Goal: Find contact information: Find contact information

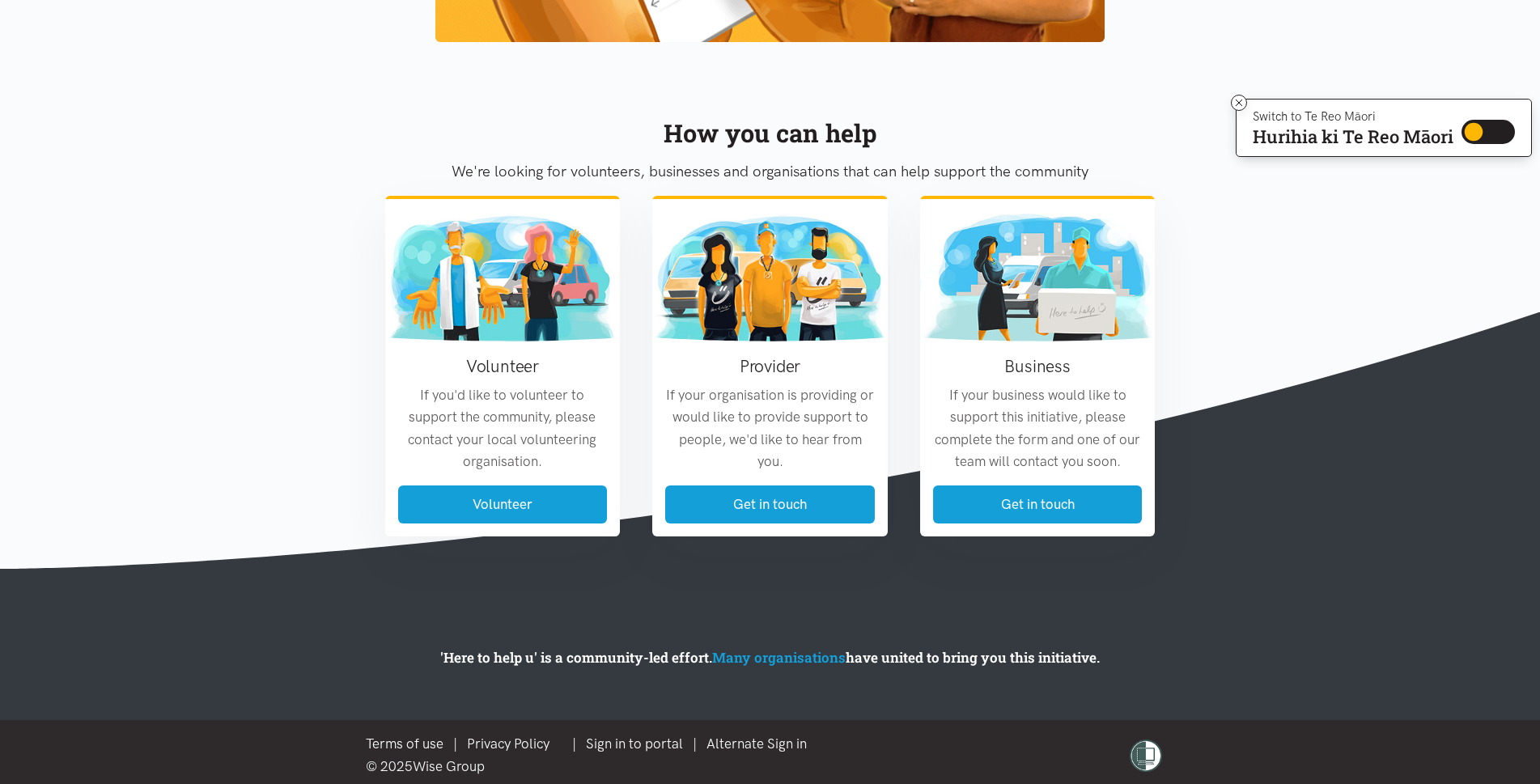
scroll to position [1818, 0]
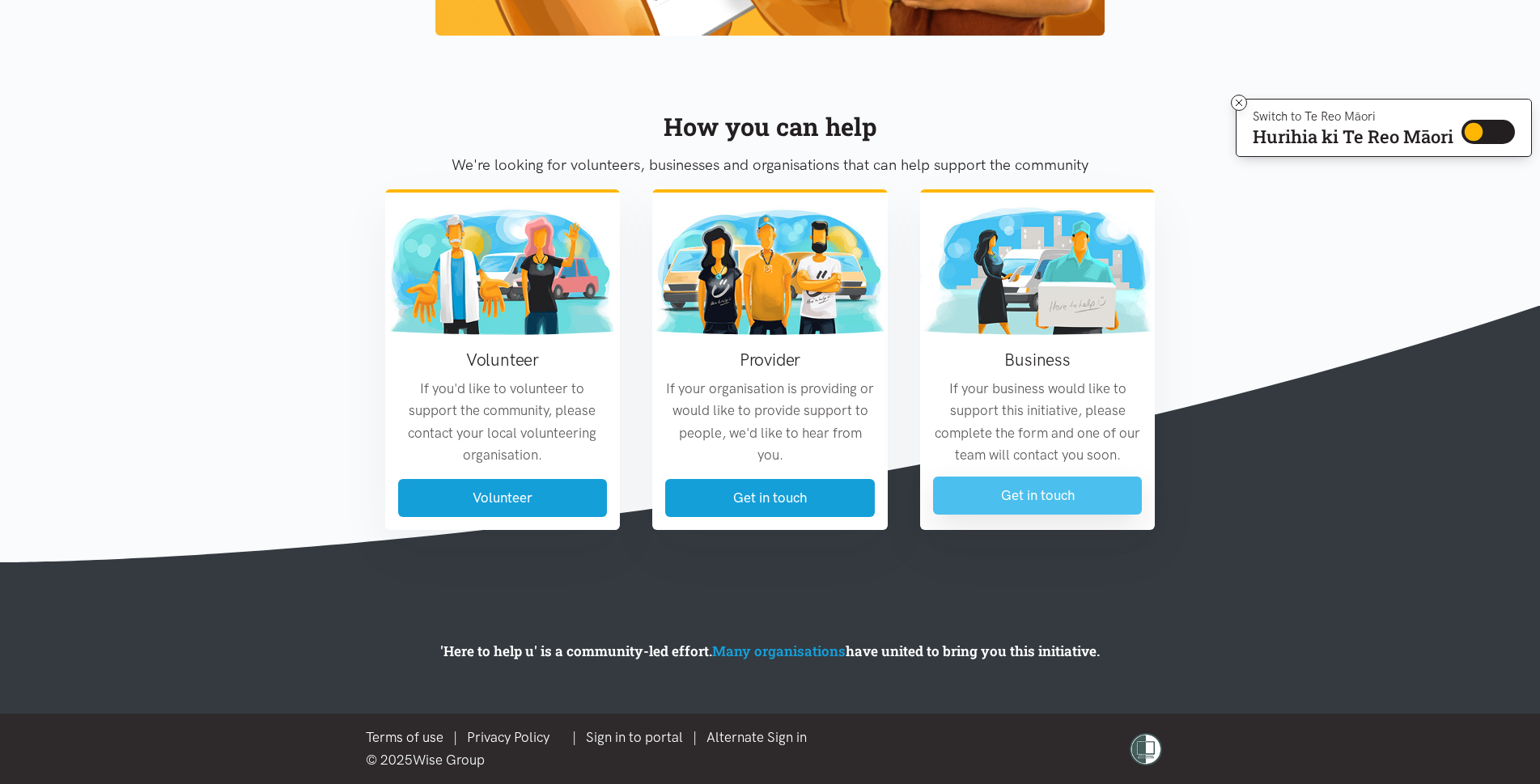
click at [1008, 494] on link "Get in touch" at bounding box center [1038, 495] width 210 height 38
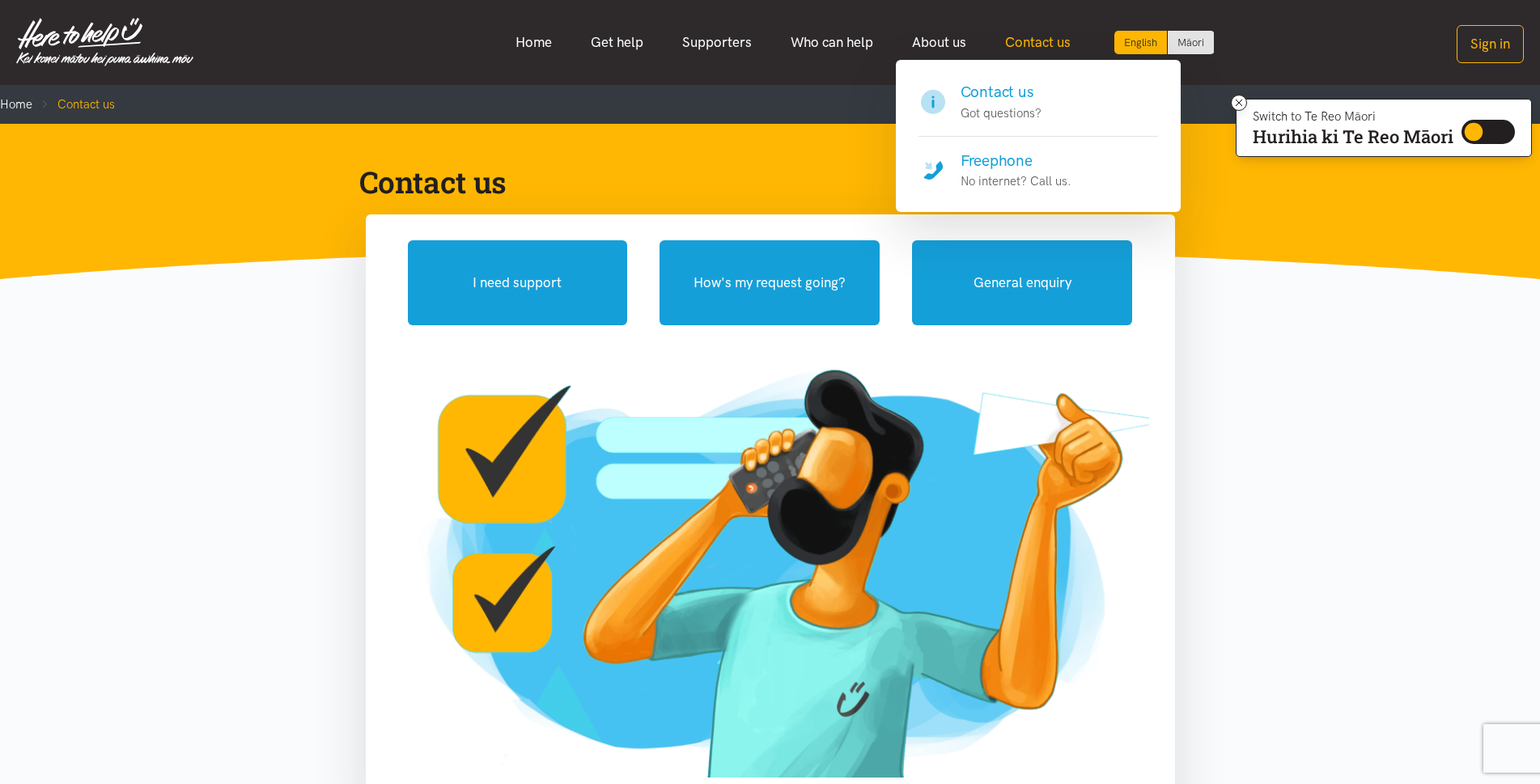
click at [1032, 40] on link "Contact us" at bounding box center [1038, 42] width 105 height 35
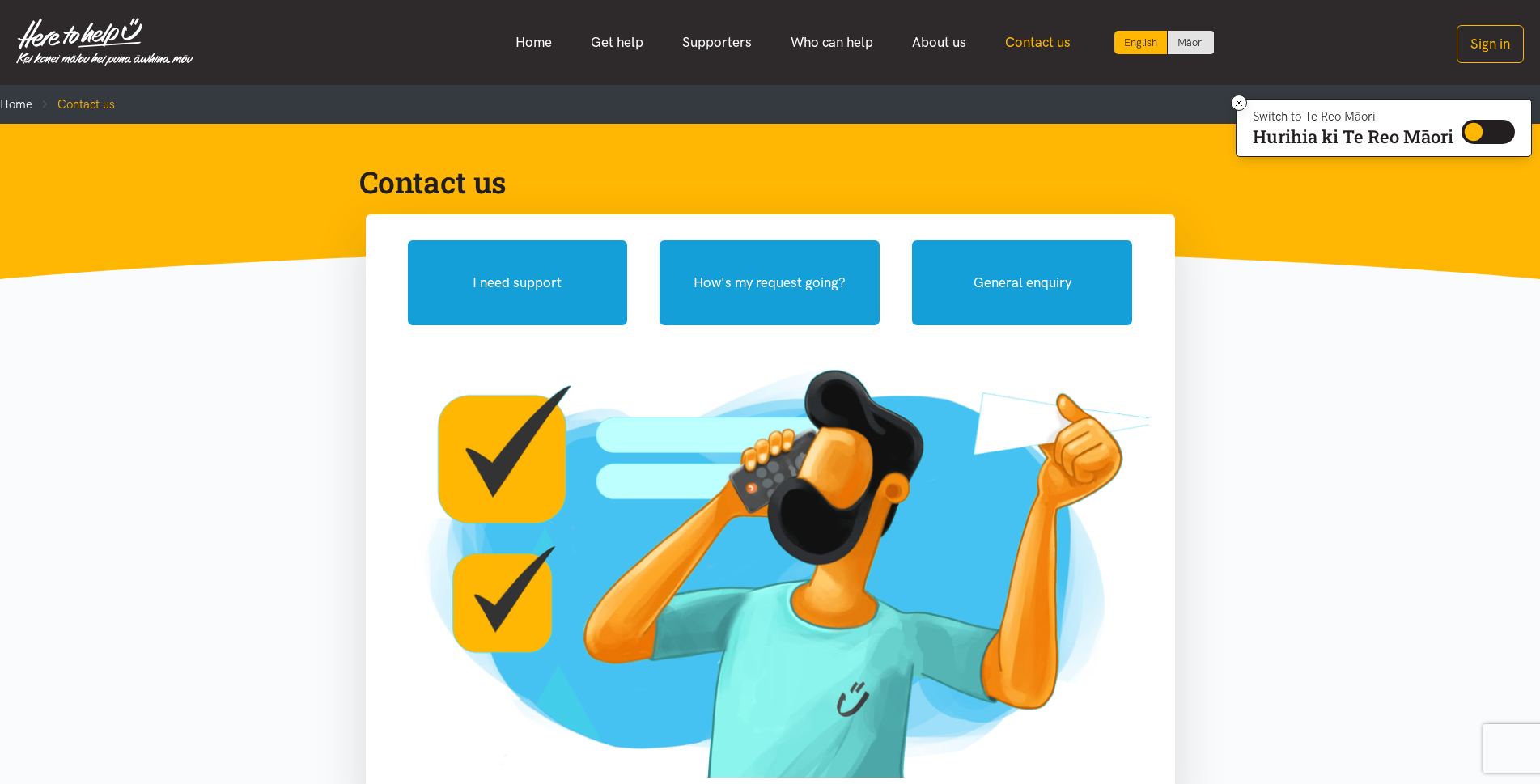
click at [1032, 40] on link "Contact us" at bounding box center [1038, 42] width 105 height 35
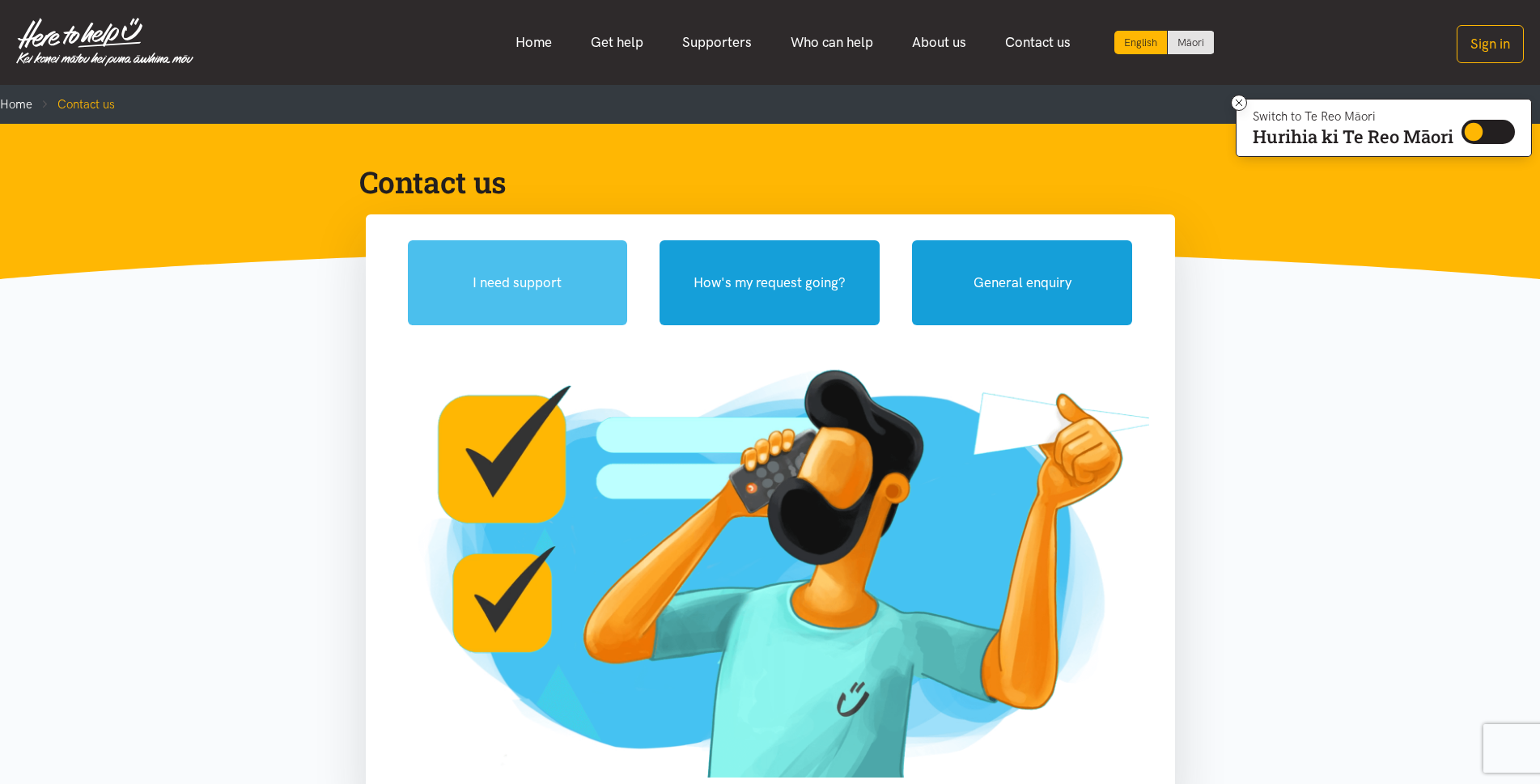
click at [557, 291] on button "I need support" at bounding box center [518, 282] width 220 height 85
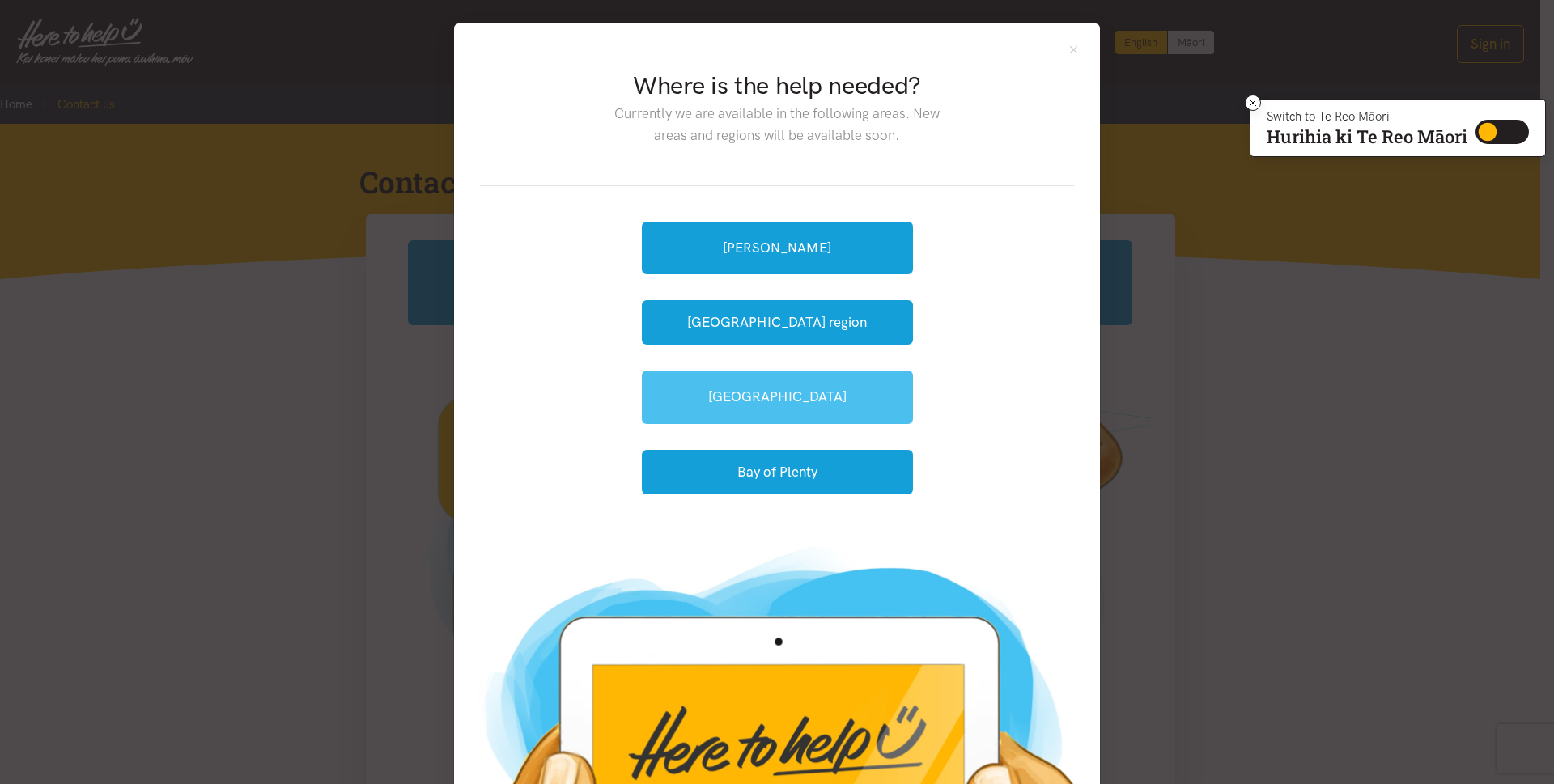
click at [777, 400] on link "[GEOGRAPHIC_DATA]" at bounding box center [777, 397] width 271 height 52
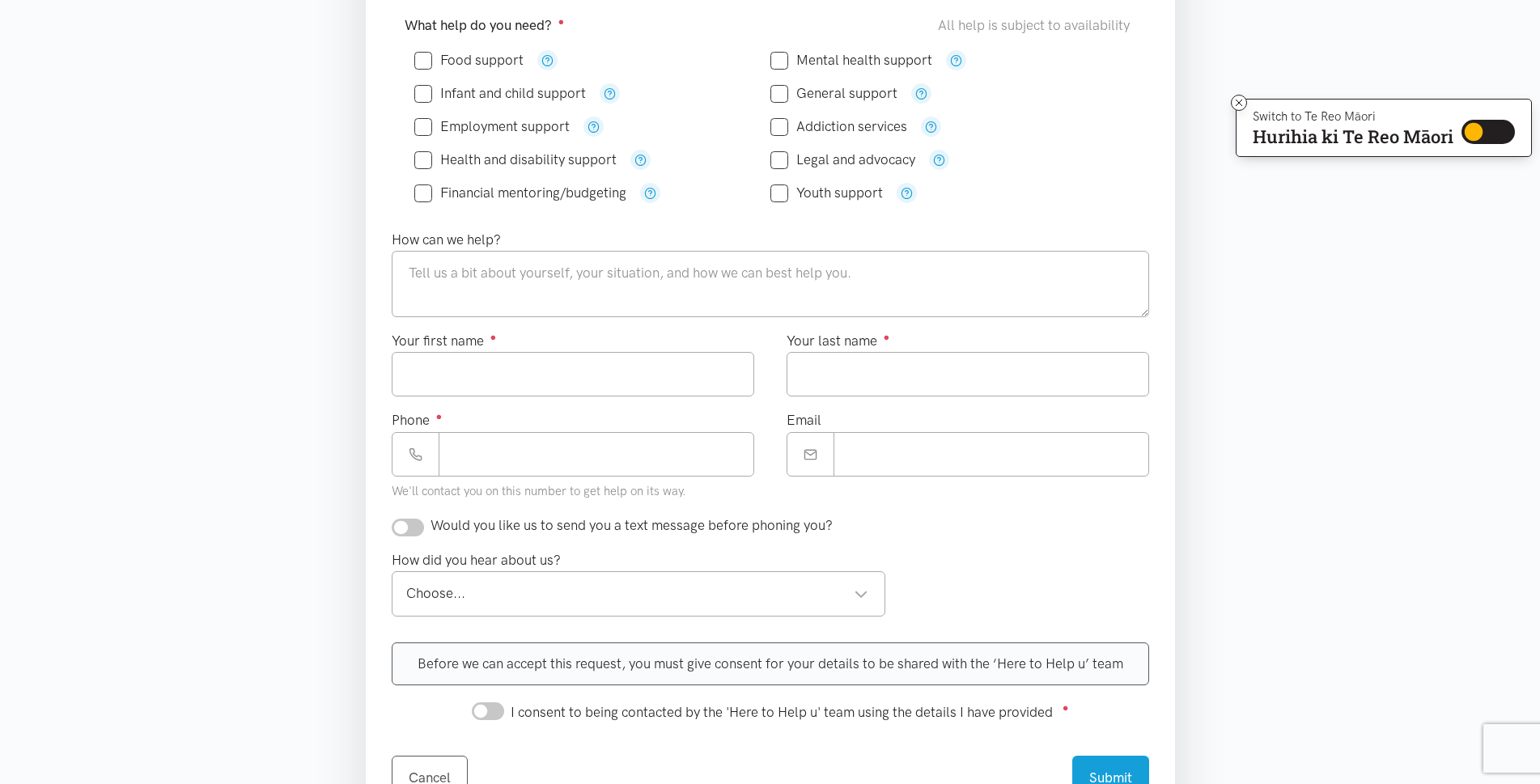
scroll to position [421, 0]
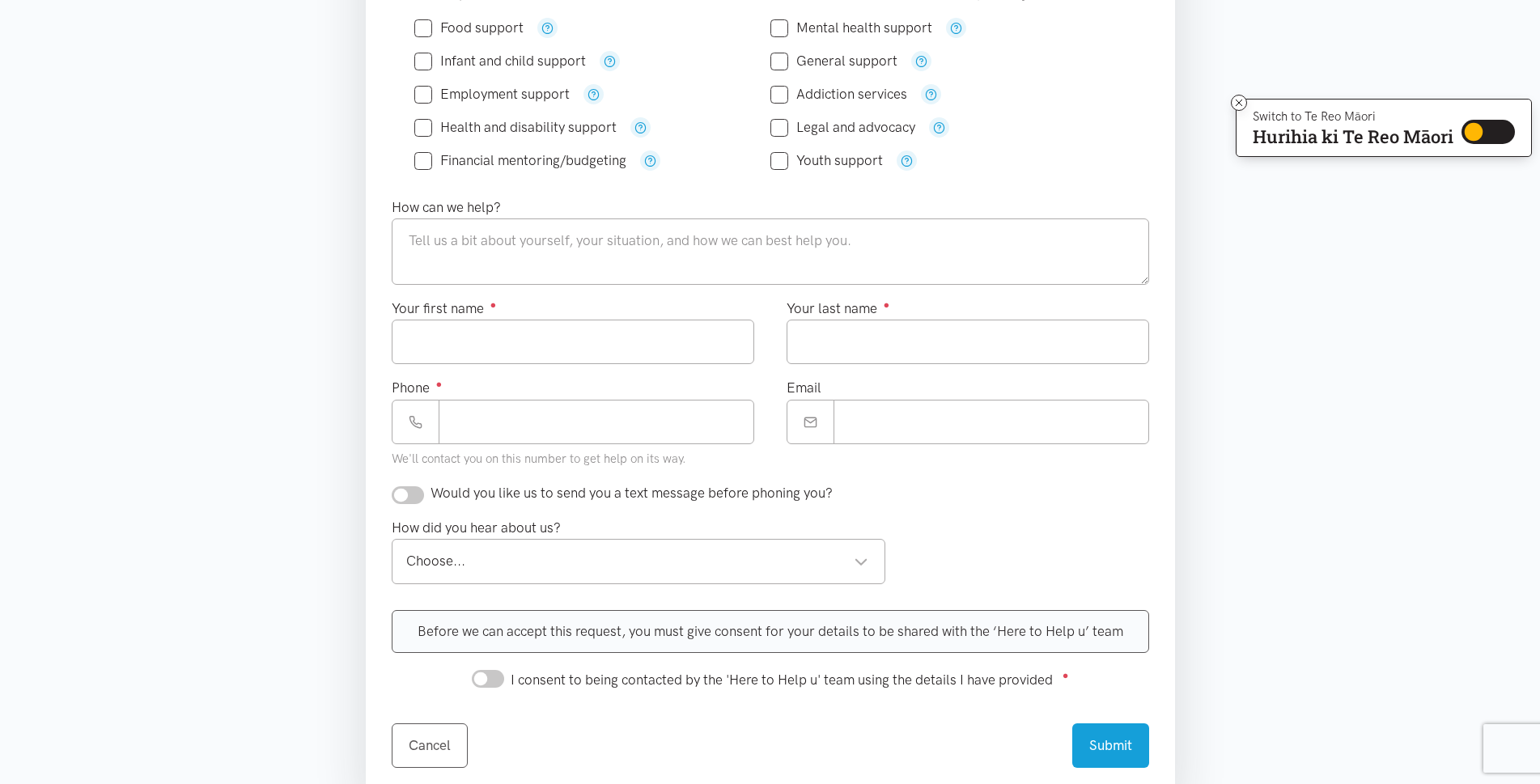
click at [1539, 776] on section "Where is the help needed? Required ● Choose a location... Choose a location... …" at bounding box center [770, 375] width 1540 height 1043
click at [1537, 776] on section "Where is the help needed? Required ● Choose a location... Choose a location... …" at bounding box center [770, 375] width 1540 height 1043
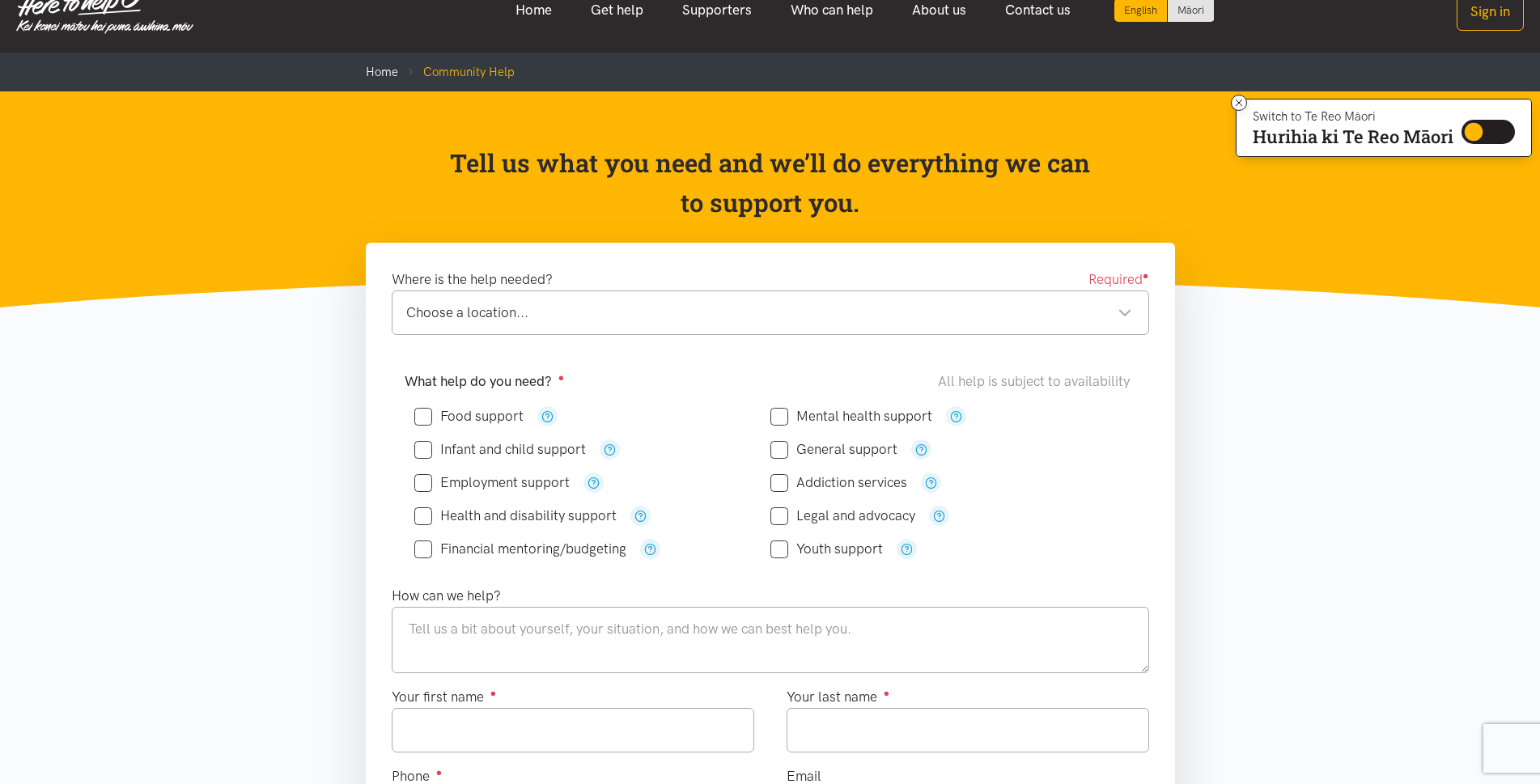
scroll to position [0, 0]
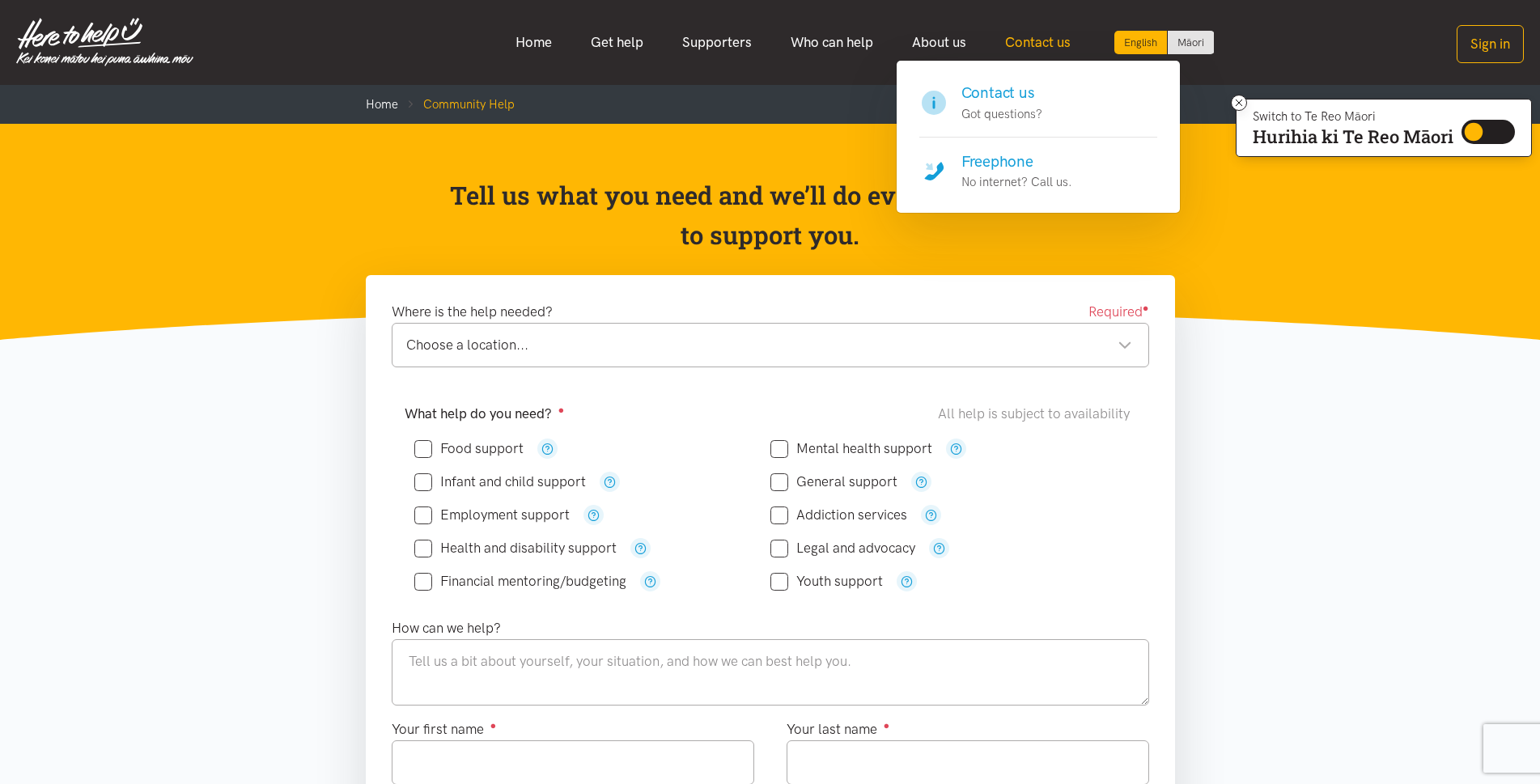
click at [1029, 41] on link "Contact us" at bounding box center [1038, 42] width 105 height 35
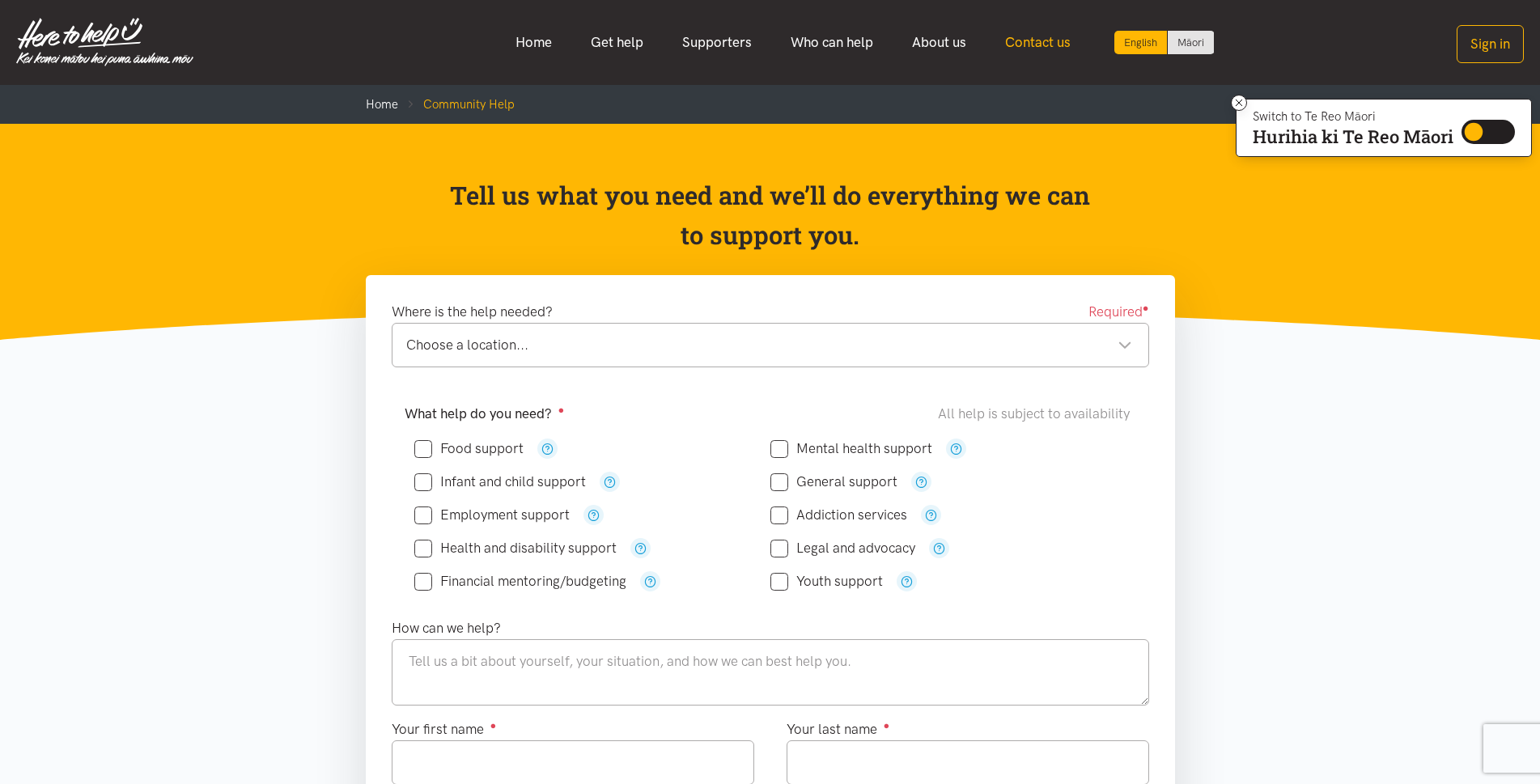
click at [1029, 42] on link "Contact us" at bounding box center [1038, 42] width 105 height 35
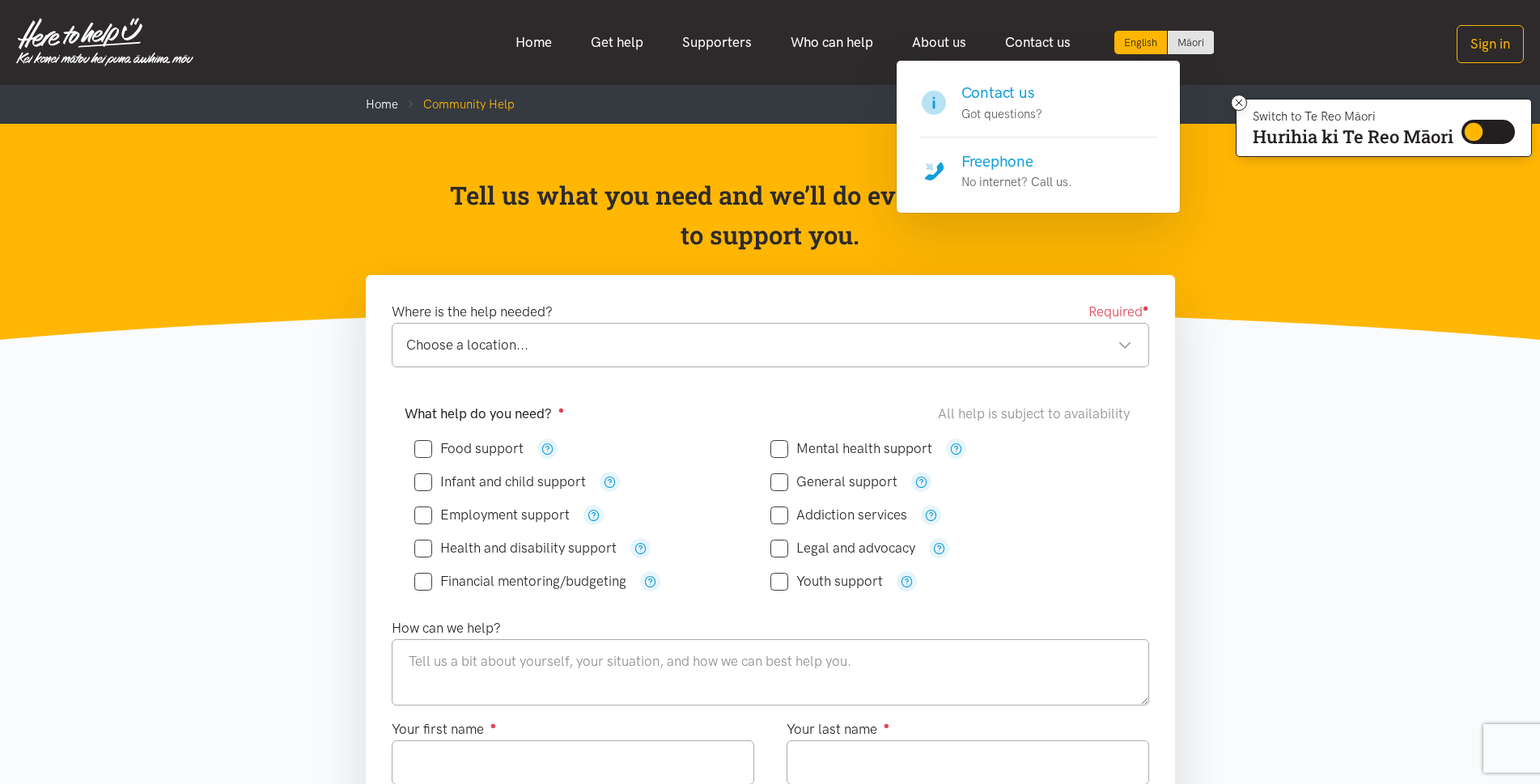
click at [1004, 163] on h4 "Freephone" at bounding box center [1016, 162] width 110 height 23
